Goal: Task Accomplishment & Management: Complete application form

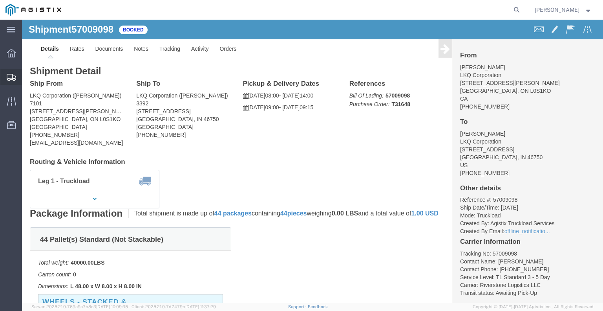
click at [18, 77] on div at bounding box center [11, 77] width 22 height 16
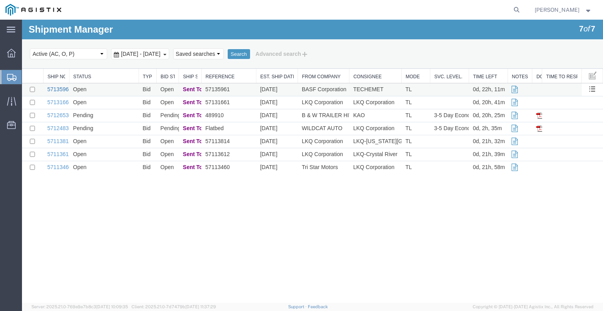
click at [56, 88] on link "57135961" at bounding box center [60, 89] width 24 height 6
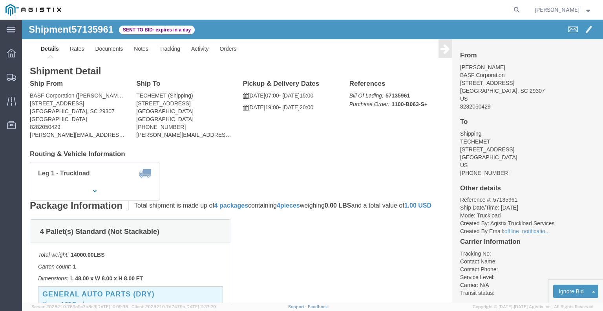
click button "button"
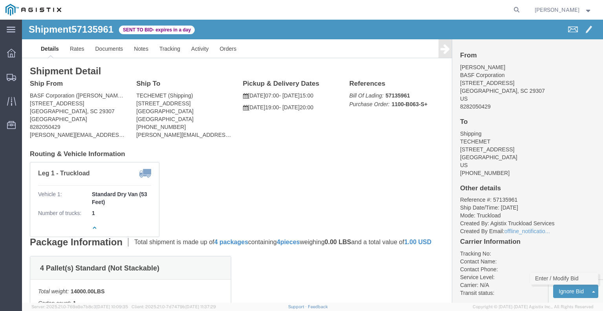
click link "Enter / Modify Bid"
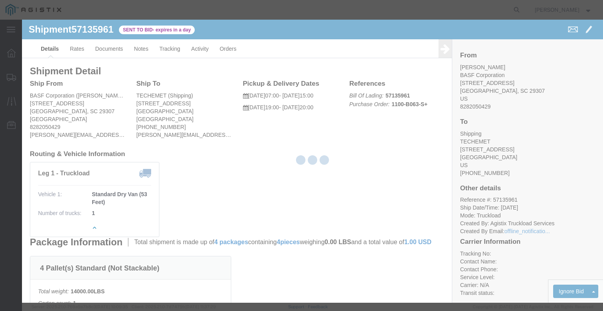
select select "22593"
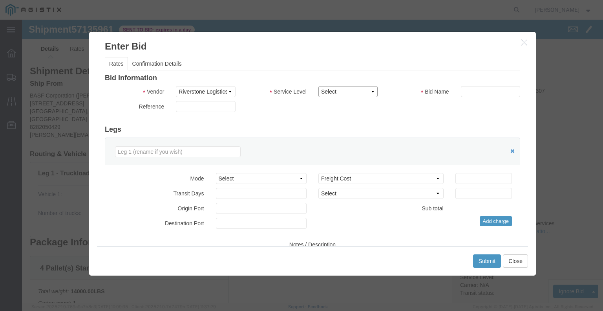
click select "Select Rail TL Standard 3 - 5 Day"
select select "41882"
click select "Select Rail TL Standard 3 - 5 Day"
click input "text"
type input "RLX"
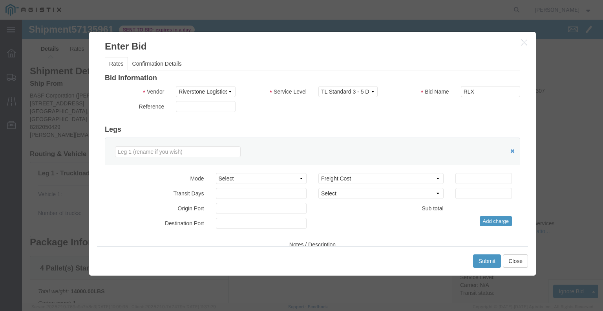
click div "Reference"
click select "Select Air Less than Truckload Multi-Leg Ocean Freight Rail Small Parcel Truckl…"
select select "TL"
click select "Select Air Less than Truckload Multi-Leg Ocean Freight Rail Small Parcel Truckl…"
click input "number"
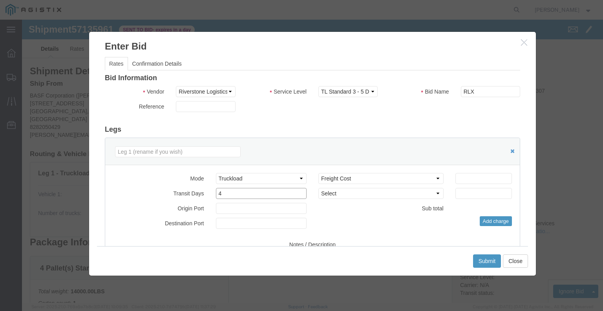
type input "4"
click input "number"
type input "3100"
click div "Select 2 Day Service 3 Axle Winch Truck 3 to 5 Day Service 96L Domestic Flat Ra…"
click button "Submit"
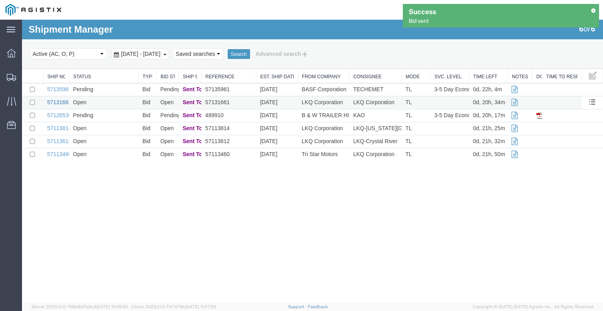
click at [62, 100] on link "57131661" at bounding box center [59, 102] width 24 height 6
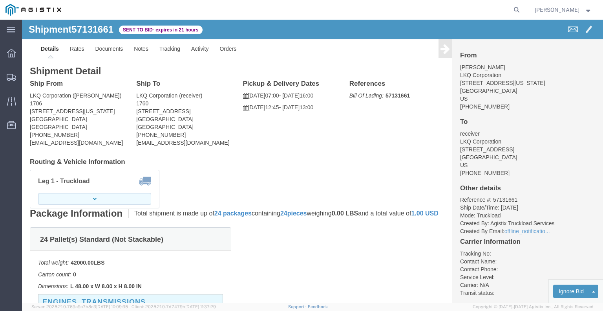
click button "button"
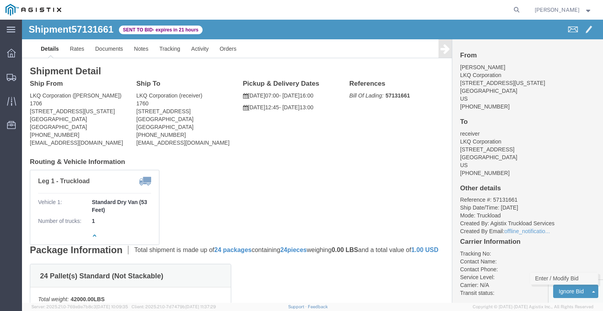
click link "Enter / Modify Bid"
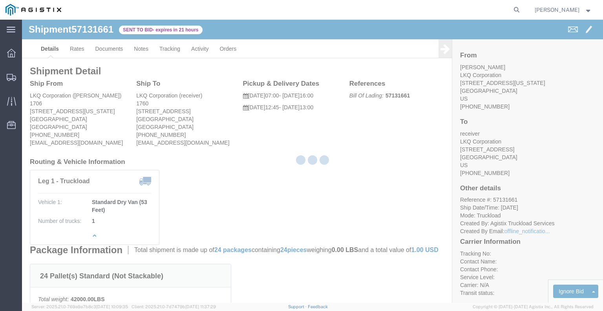
select select "22593"
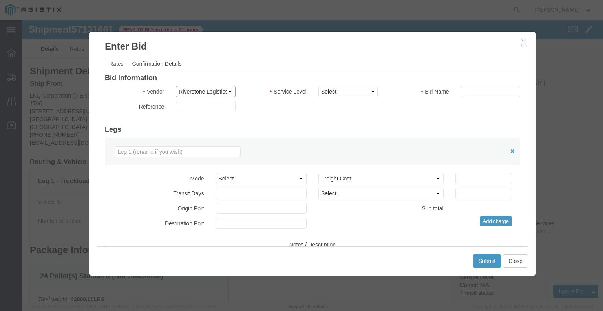
click select "Select Riverstone Logistics LLC"
click h3 "Legs"
click h3 "Bid Information"
click div "Bid Information Vendor Select Riverstone Logistics LLC Service Level Select Rai…"
click select "Select Rail TL Standard 3 - 5 Day"
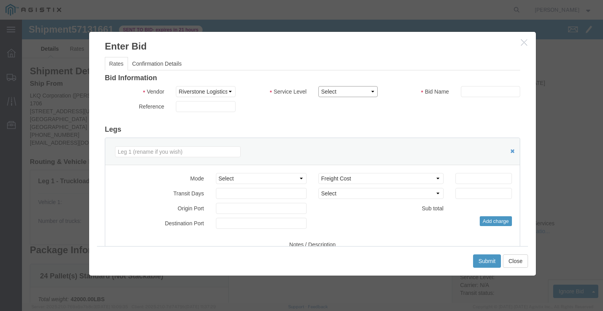
select select "41882"
click select "Select Rail TL Standard 3 - 5 Day"
click input "text"
type input "RLX"
click div "Reference"
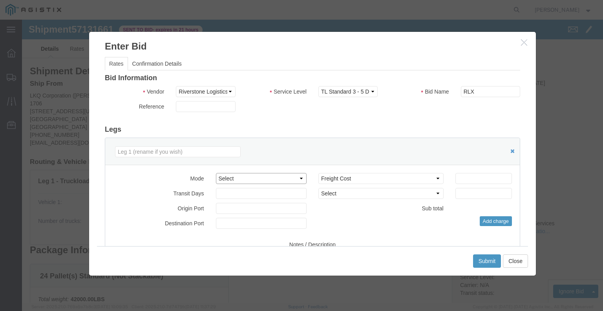
click select "Select Air Less than Truckload Multi-Leg Ocean Freight Rail Small Parcel Truckl…"
select select "TL"
click select "Select Air Less than Truckload Multi-Leg Ocean Freight Rail Small Parcel Truckl…"
click input "number"
type input "1"
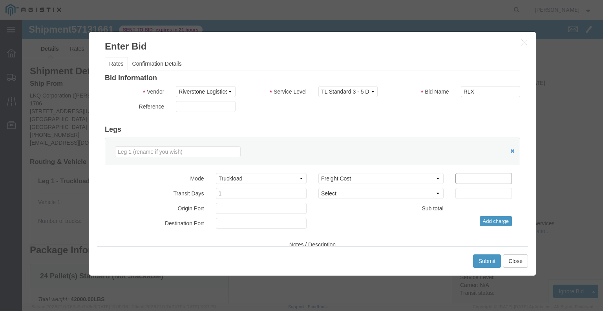
click input "number"
type input "1500"
click button "Submit"
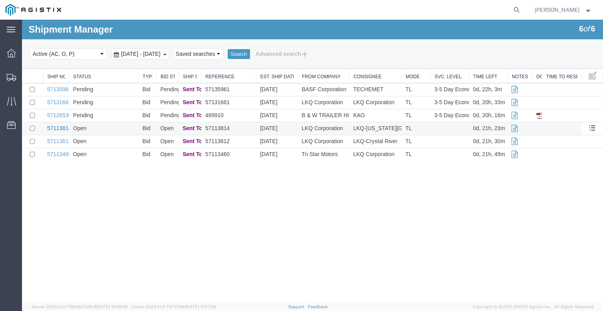
click at [52, 128] on link "57113814" at bounding box center [59, 128] width 24 height 6
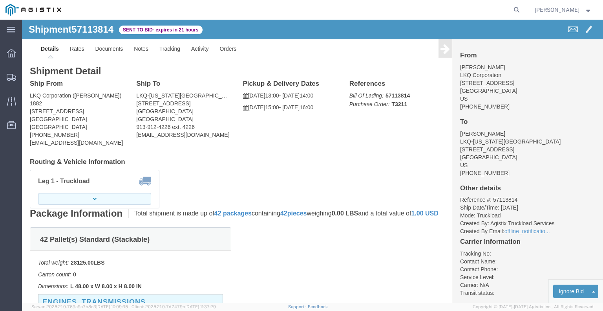
click icon "button"
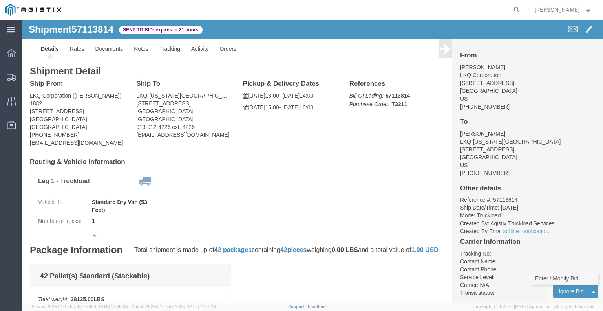
click link "Enter / Modify Bid"
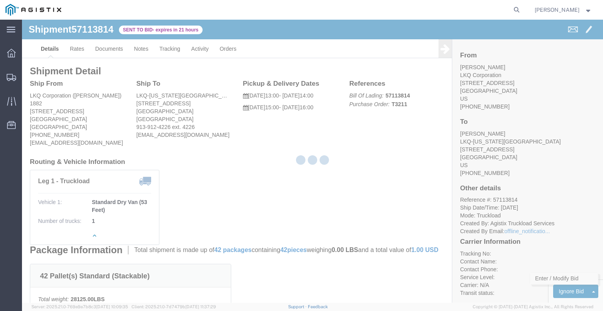
select select "22593"
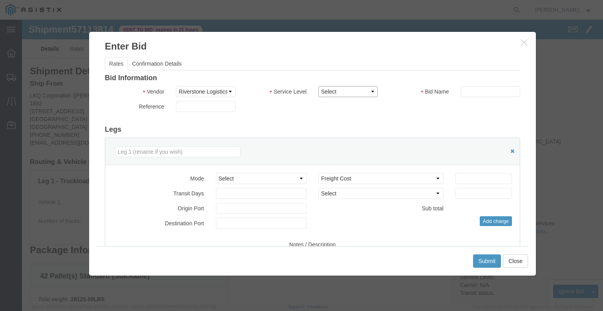
click select "Select Rail TL Standard 3 - 5 Day"
select select "41882"
click select "Select Rail TL Standard 3 - 5 Day"
click input "text"
type input "RLX"
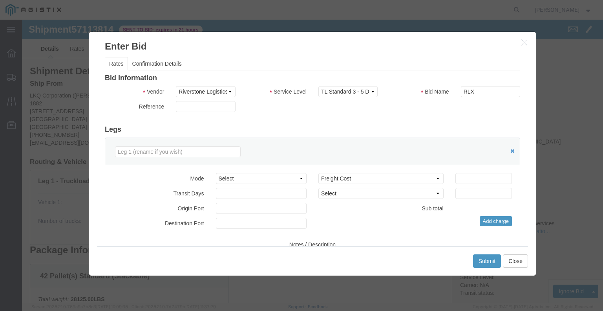
click div "Bid Information Vendor Select Riverstone Logistics LLC Service Level Select Rai…"
click select "Select Air Less than Truckload Multi-Leg Ocean Freight Rail Small Parcel Truckl…"
select select "TL"
click select "Select Air Less than Truckload Multi-Leg Ocean Freight Rail Small Parcel Truckl…"
click input "number"
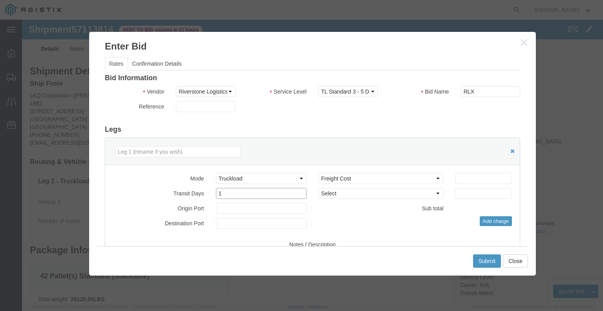
type input "1"
click input "number"
type input "1150"
click div "Submit Close"
click button "Submit"
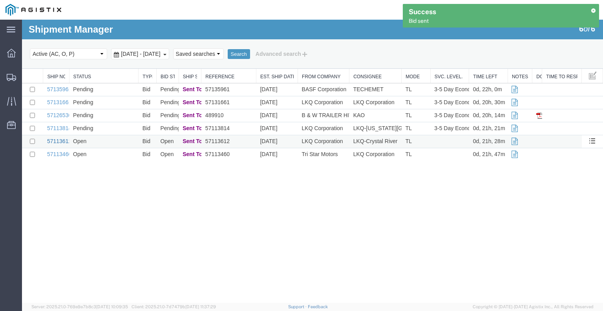
click at [66, 142] on link "57113612" at bounding box center [59, 141] width 24 height 6
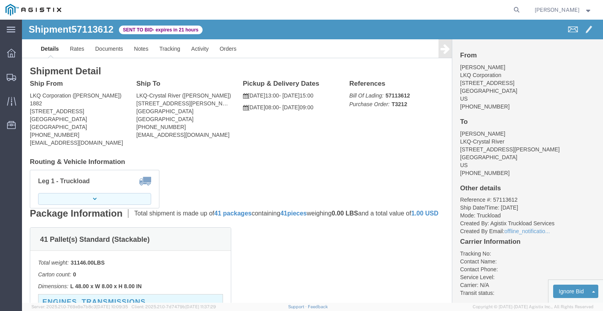
click button "button"
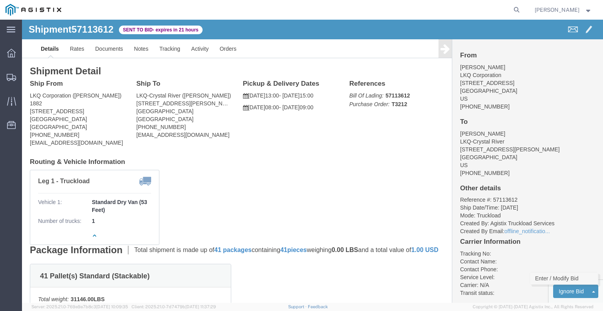
click link "Enter / Modify Bid"
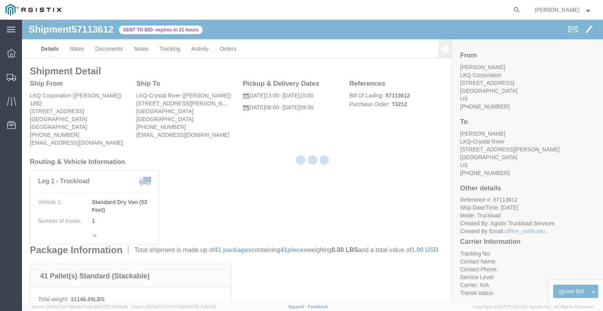
select select "22593"
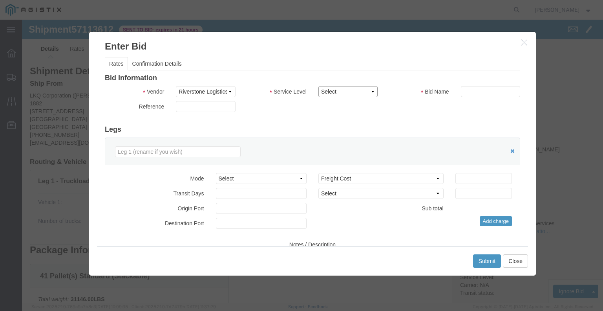
click select "Select Rail TL Standard 3 - 5 Day"
select select "41882"
click select "Select Rail TL Standard 3 - 5 Day"
click input "text"
type input "RLX"
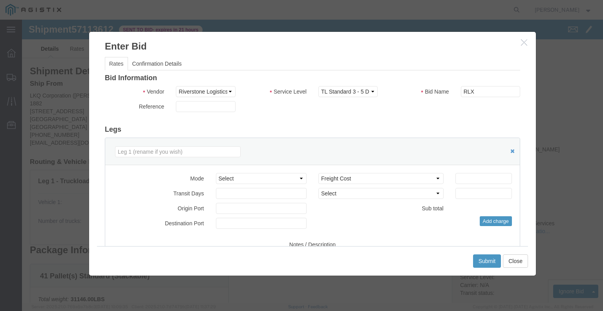
click h3 "Legs"
click select "Select Air Less than Truckload Multi-Leg Ocean Freight Rail Small Parcel Truckl…"
select select "TL"
click select "Select Air Less than Truckload Multi-Leg Ocean Freight Rail Small Parcel Truckl…"
click input "number"
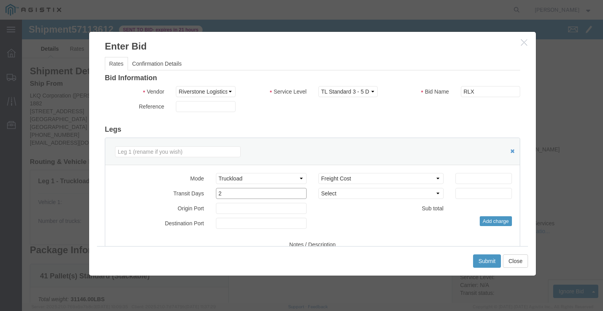
type input "2"
click input "number"
type input "2615"
click div "Add charge"
click button "Submit"
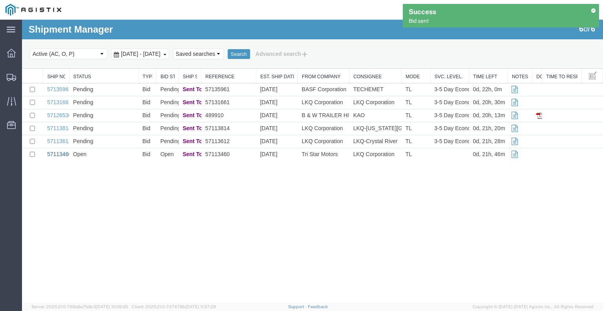
click at [55, 153] on link "57113460" at bounding box center [59, 154] width 24 height 6
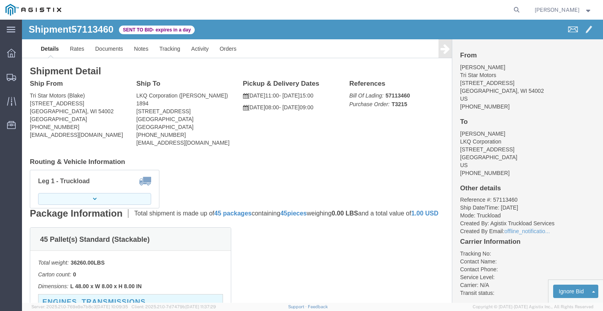
click button "button"
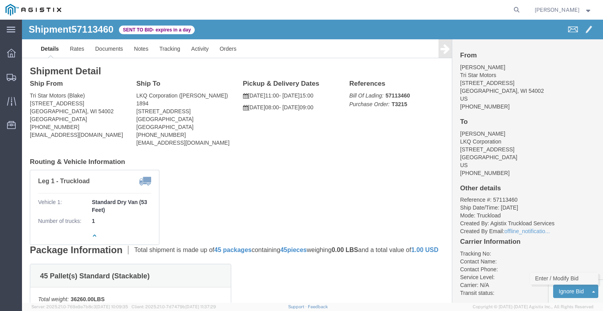
click link "Enter / Modify Bid"
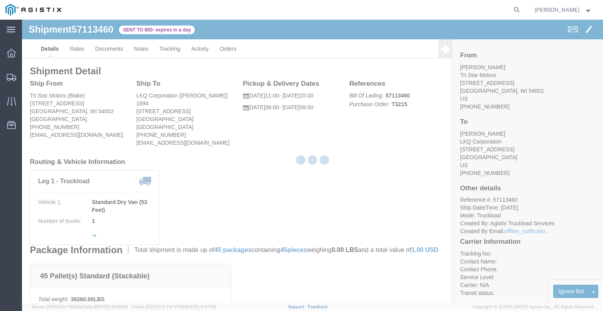
select select "22593"
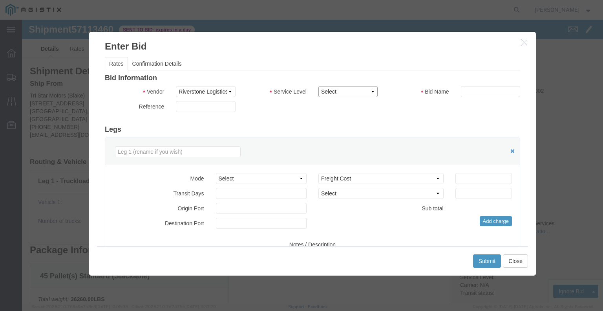
click select "Select Rail TL Standard 3 - 5 Day"
select select "41882"
click select "Select Rail TL Standard 3 - 5 Day"
click input "text"
type input "RLX"
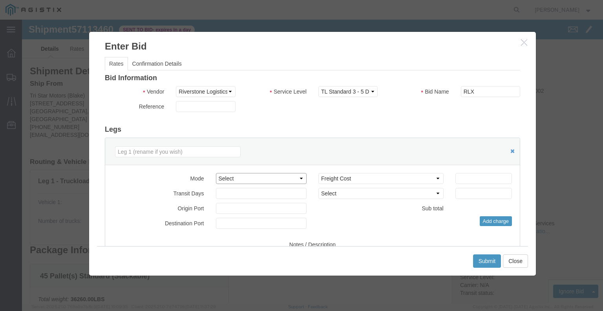
click select "Select Air Less than Truckload Multi-Leg Ocean Freight Rail Small Parcel Truckl…"
select select "TL"
click select "Select Air Less than Truckload Multi-Leg Ocean Freight Rail Small Parcel Truckl…"
click input "number"
type input "2"
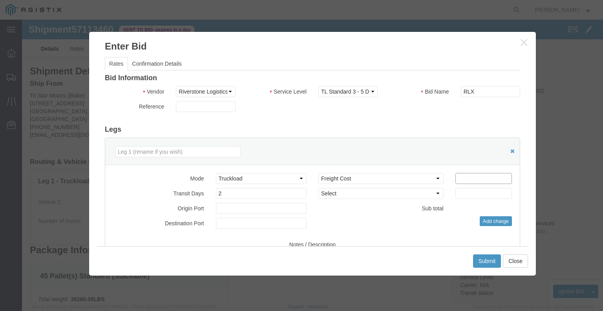
click input "number"
type input "2915"
click div "Select 2 Day Service 3 Axle Winch Truck 3 to 5 Day Service 96L Domestic Flat Ra…"
click button "Submit"
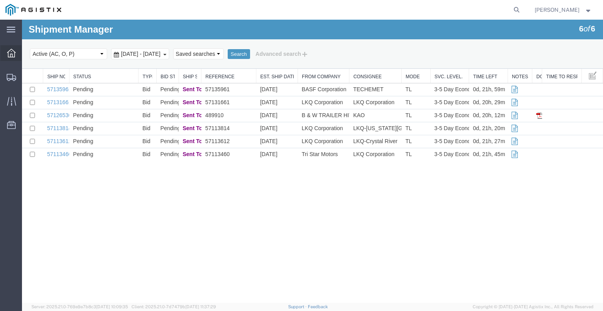
click at [16, 52] on div at bounding box center [11, 53] width 22 height 16
